Goal: Task Accomplishment & Management: Manage account settings

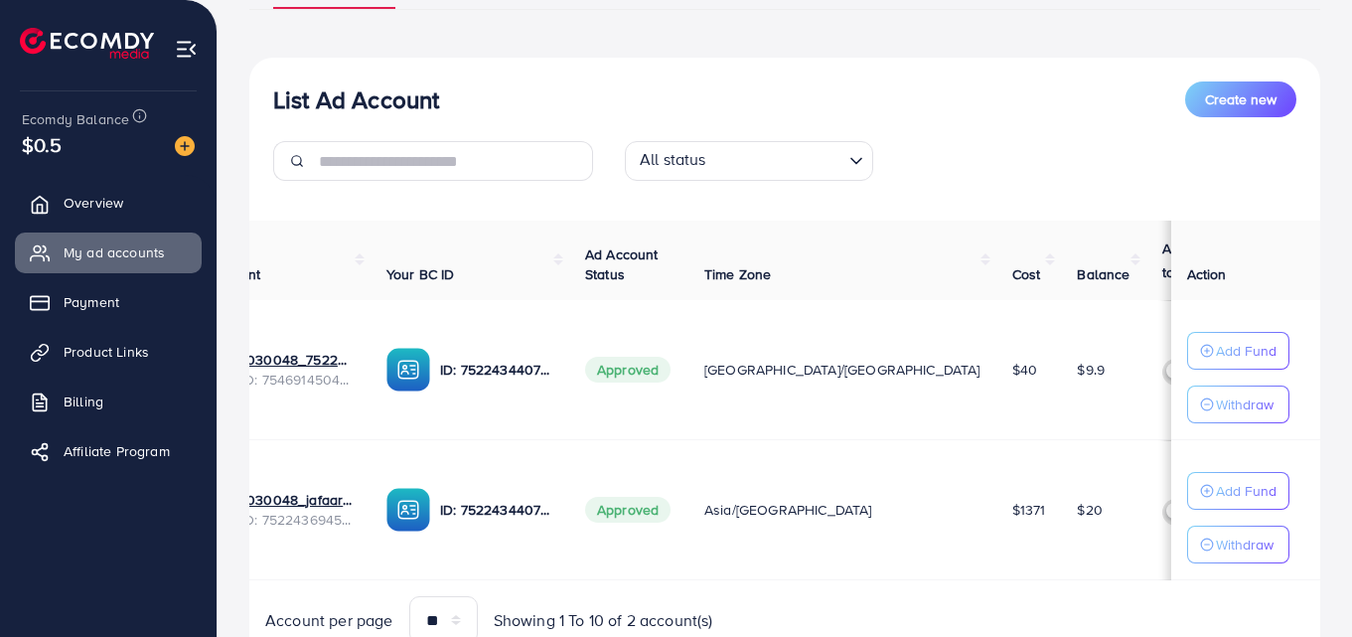
scroll to position [0, 79]
click at [1231, 496] on p "Add Fund" at bounding box center [1246, 491] width 61 height 24
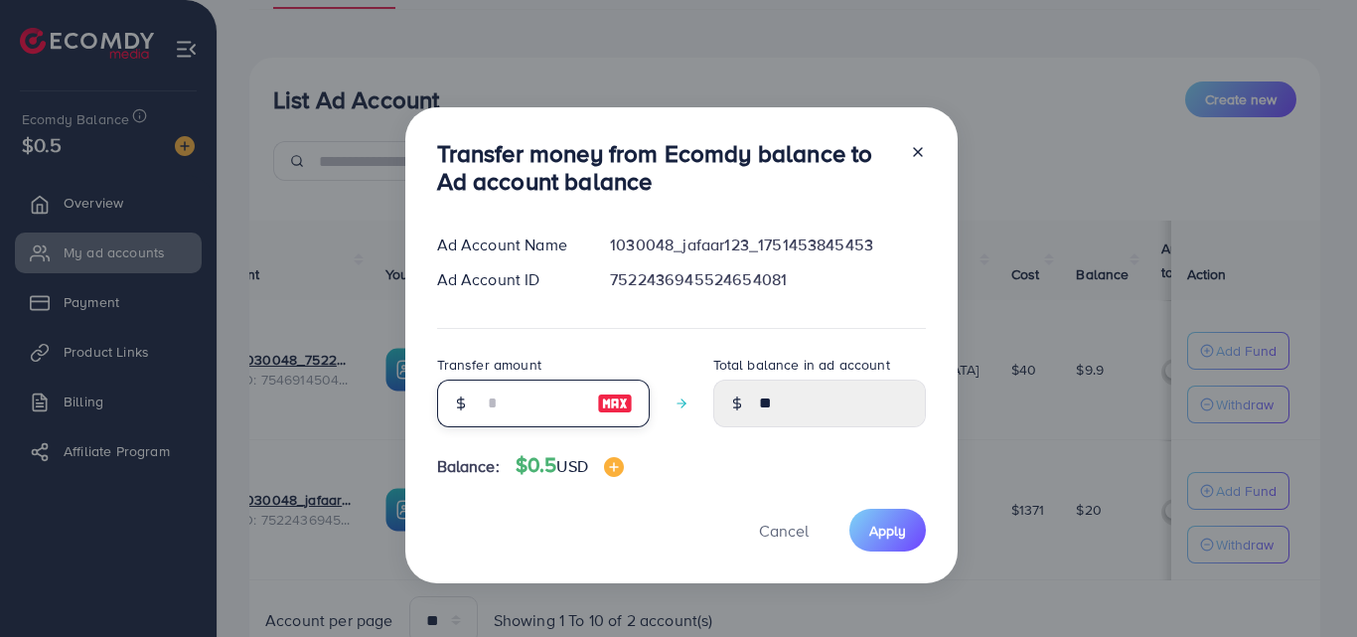
click at [538, 393] on input "number" at bounding box center [532, 404] width 99 height 48
type input "*"
type input "*****"
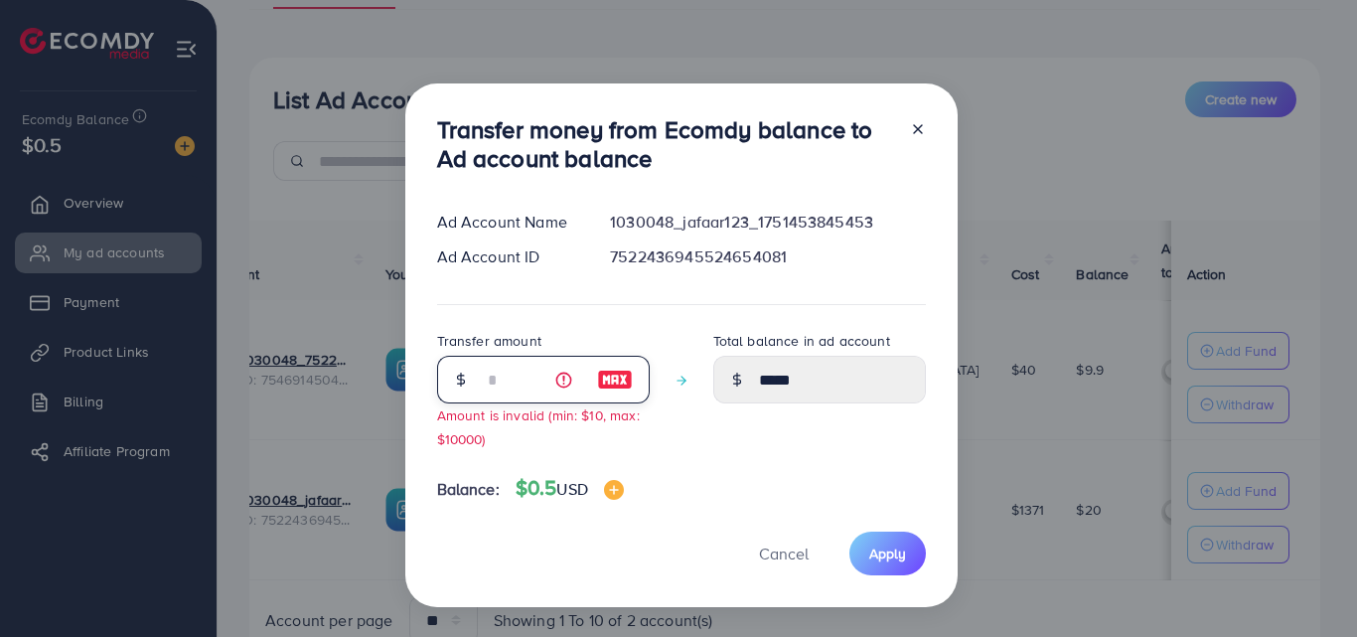
type input "*"
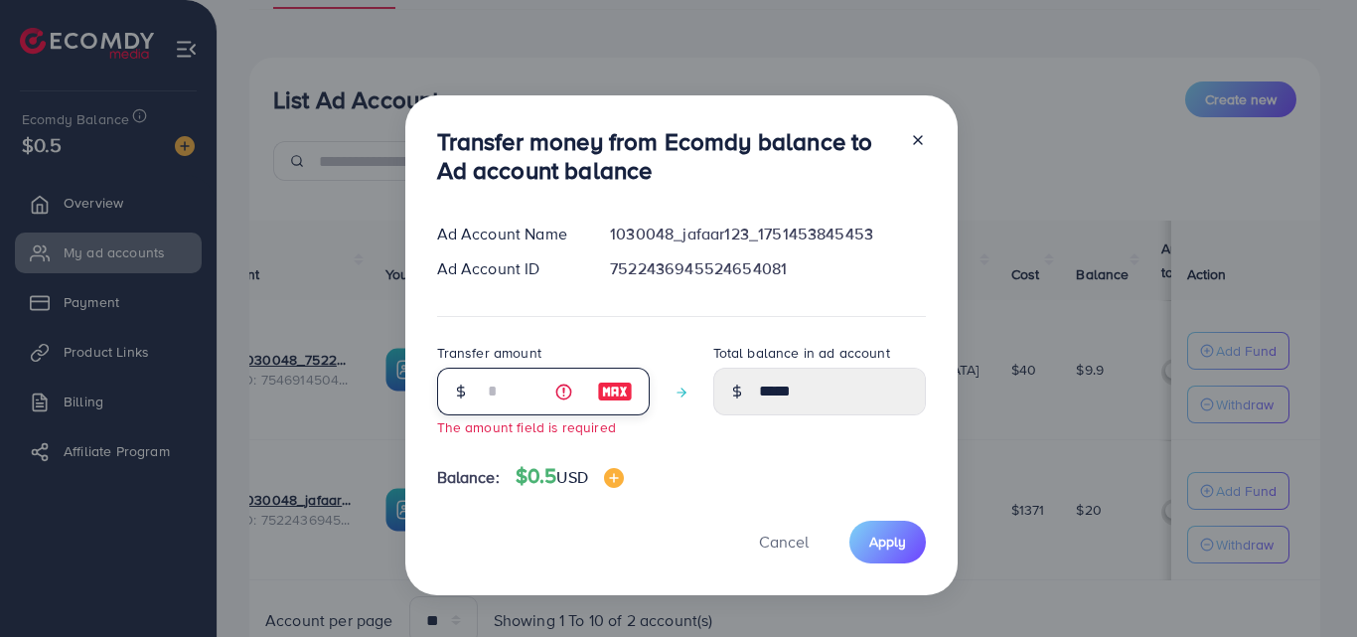
type input "*"
click at [916, 147] on icon at bounding box center [918, 140] width 16 height 16
type input "**"
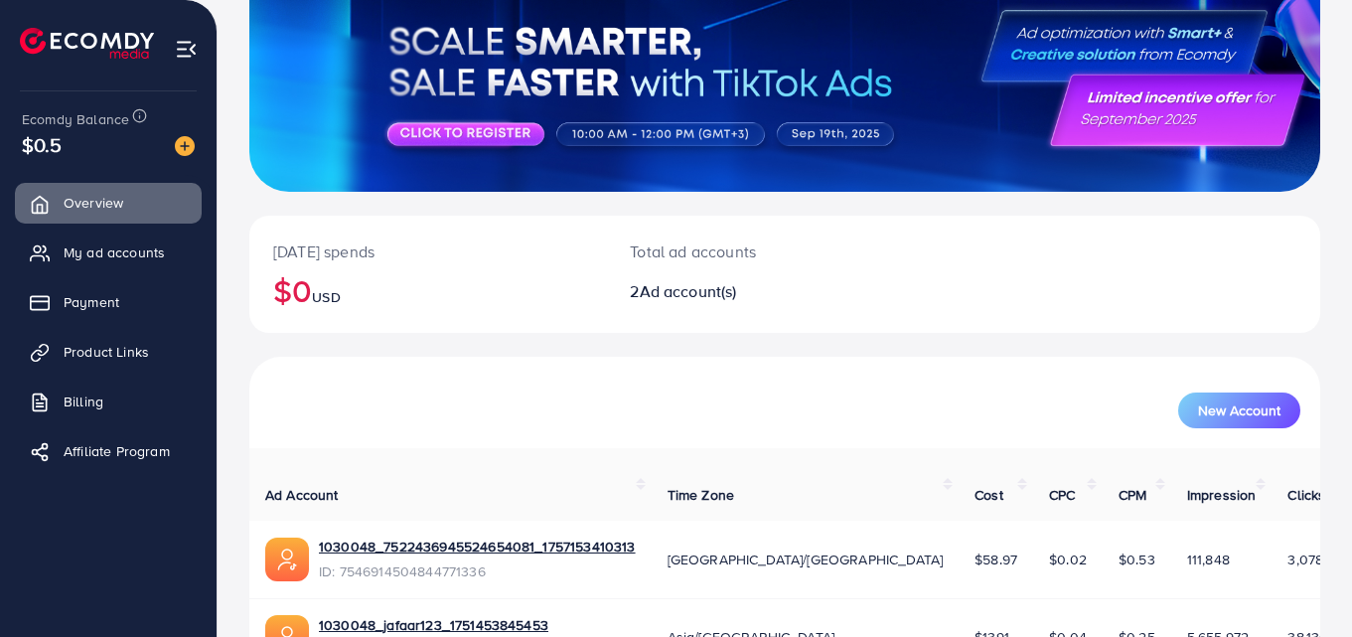
scroll to position [303, 0]
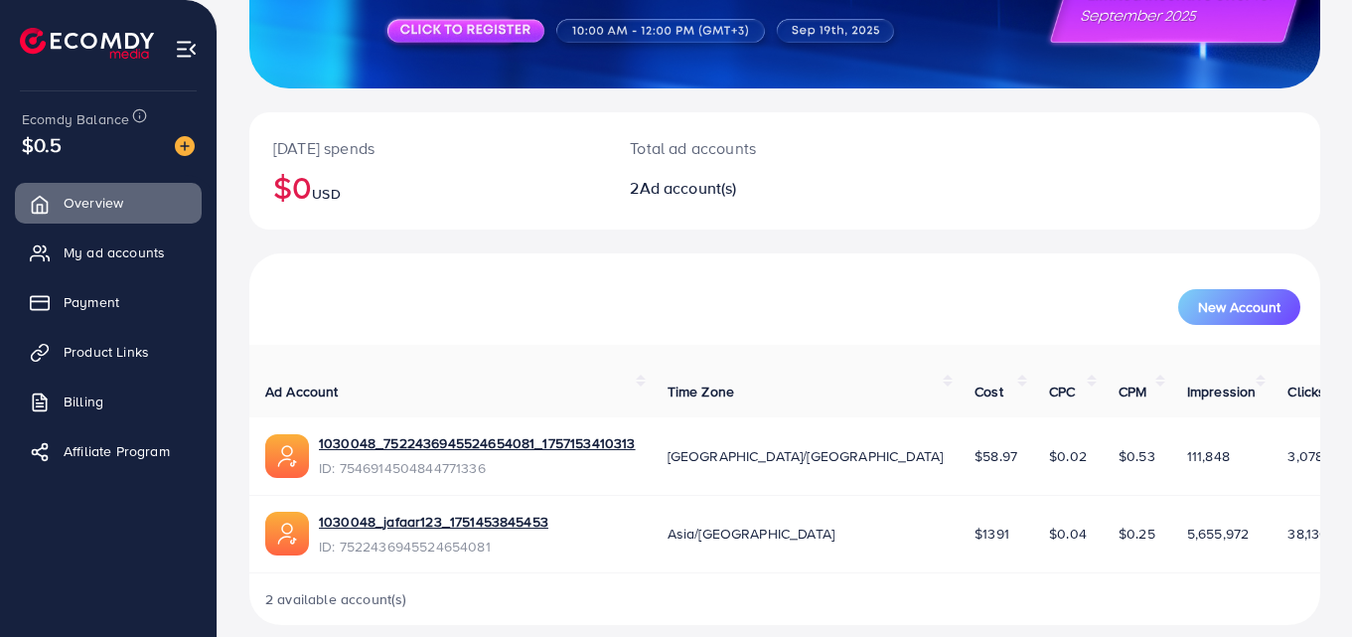
click at [782, 460] on td "[GEOGRAPHIC_DATA]/[GEOGRAPHIC_DATA]" at bounding box center [806, 456] width 308 height 78
